Goal: Transaction & Acquisition: Purchase product/service

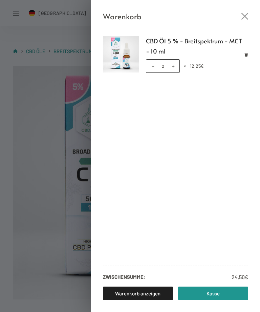
click at [244, 14] on icon "Close cart drawer" at bounding box center [245, 16] width 7 height 7
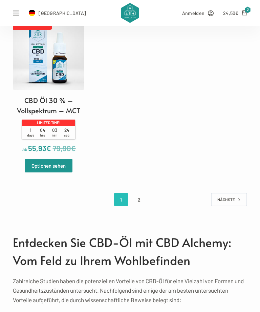
scroll to position [1777, 0]
click at [140, 206] on link "2" at bounding box center [140, 200] width 14 height 14
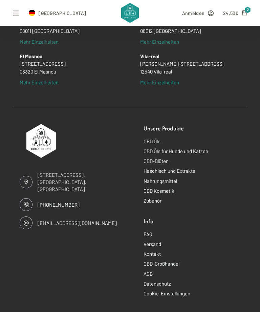
scroll to position [469, 0]
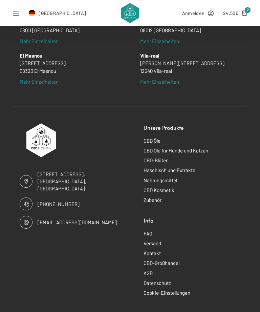
click at [165, 177] on link "Nahrungsmittel" at bounding box center [161, 180] width 34 height 6
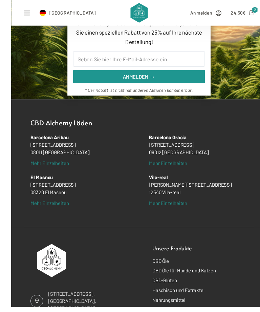
scroll to position [346, 0]
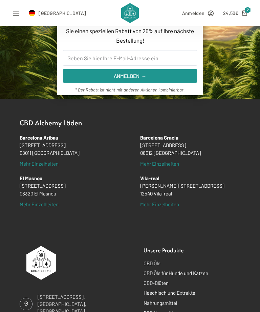
click at [158, 260] on link "CBD Öle" at bounding box center [152, 263] width 17 height 6
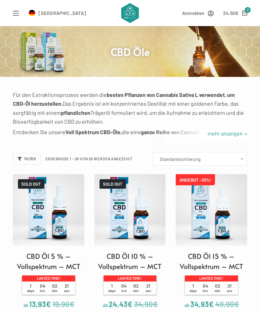
click at [236, 133] on link "mehr anzeigen" at bounding box center [225, 133] width 44 height 9
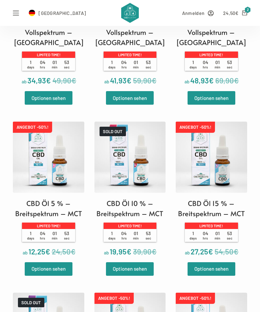
scroll to position [776, 0]
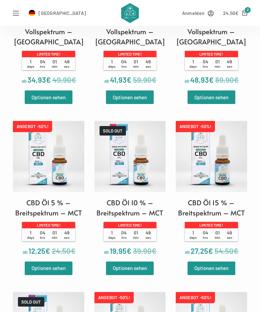
click at [60, 213] on h2 "CBD Öl 5 % – Breitspektrum – MCT" at bounding box center [48, 208] width 71 height 20
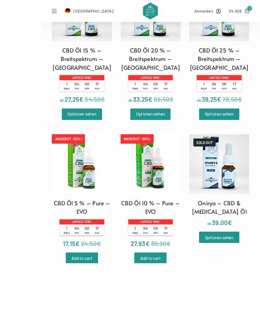
scroll to position [1499, 0]
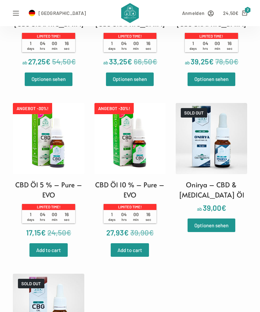
click at [220, 232] on link "Optionen sehen" at bounding box center [212, 226] width 48 height 14
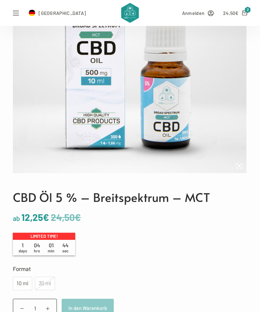
scroll to position [137, 0]
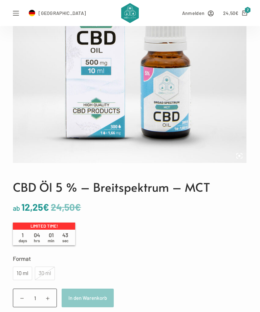
click at [25, 268] on div "10 ml" at bounding box center [22, 274] width 19 height 14
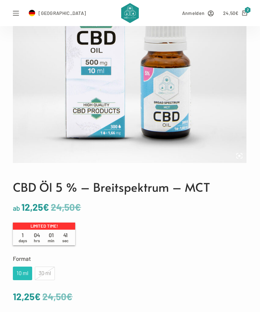
type input "2"
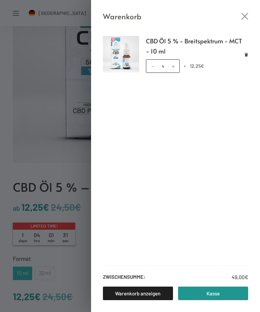
click at [147, 300] on link "Warenkorb anzeigen" at bounding box center [138, 294] width 70 height 14
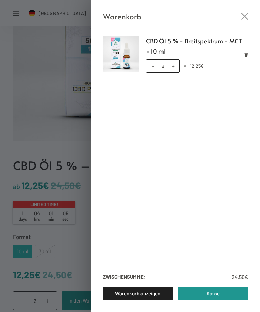
click at [242, 17] on icon "Close cart drawer" at bounding box center [245, 16] width 7 height 7
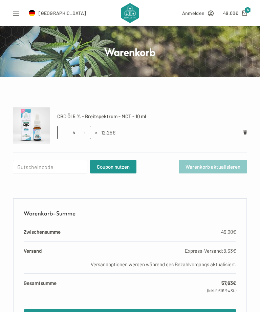
click at [68, 134] on span at bounding box center [63, 132] width 7 height 7
click at [62, 134] on span at bounding box center [63, 132] width 7 height 7
type input "2"
click at [218, 170] on button "Warenkorb aktualisieren" at bounding box center [213, 167] width 68 height 14
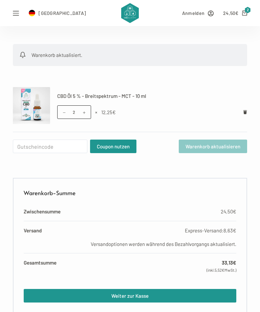
scroll to position [63, 0]
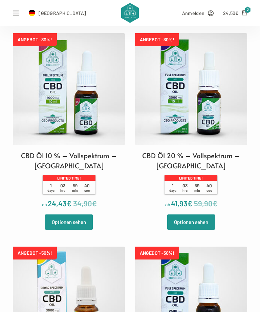
scroll to position [726, 0]
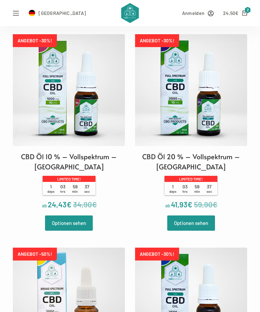
click at [79, 225] on link "Optionen sehen" at bounding box center [69, 223] width 48 height 15
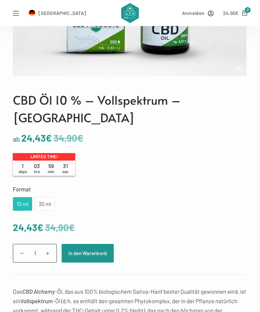
scroll to position [228, 0]
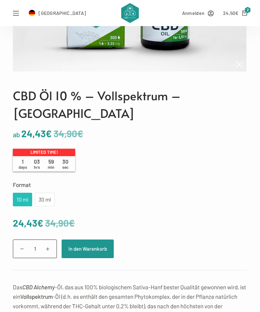
click at [92, 249] on button "In den Warenkorb" at bounding box center [88, 249] width 52 height 19
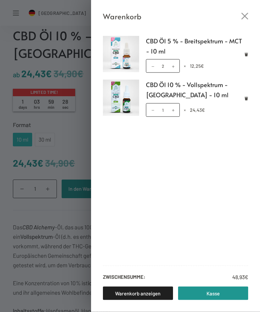
scroll to position [291, 0]
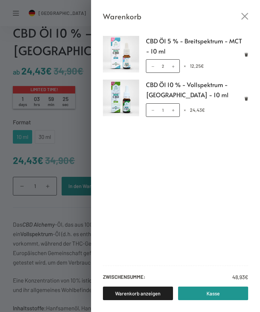
click at [245, 19] on icon "Close cart drawer" at bounding box center [245, 16] width 7 height 7
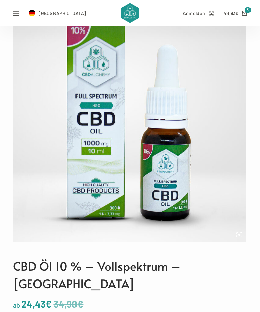
scroll to position [0, 0]
